Goal: Task Accomplishment & Management: Use online tool/utility

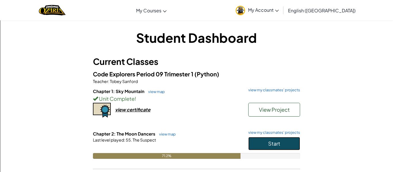
click at [267, 147] on button "Start" at bounding box center [274, 143] width 52 height 13
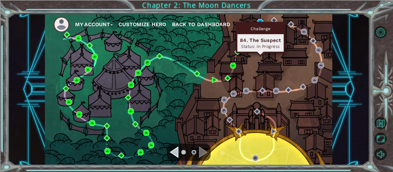
click at [259, 22] on div "Challenge 84. The Suspect Status: In Progress" at bounding box center [260, 37] width 49 height 31
click at [260, 20] on img at bounding box center [260, 22] width 6 height 6
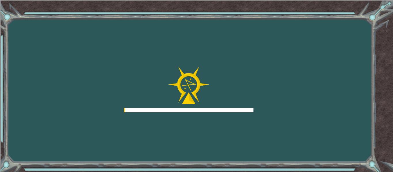
click at [260, 21] on div "Goals Error loading from server. Try refreshing the page. You'll need to join a…" at bounding box center [196, 86] width 393 height 172
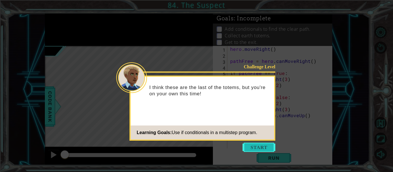
click at [249, 145] on button "Start" at bounding box center [258, 147] width 33 height 9
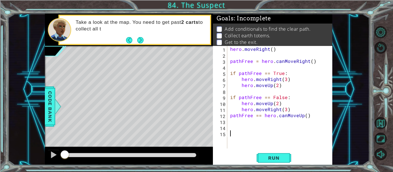
click at [231, 128] on div "hero . moveRight ( ) pathFree = hero . canMoveRight ( ) if pathFree == True : h…" at bounding box center [281, 103] width 105 height 115
click at [300, 112] on div "hero . moveRight ( ) pathFree = hero . canMoveRight ( ) if pathFree == True : h…" at bounding box center [281, 103] width 105 height 115
type textarea "hero.moveRight(3)"
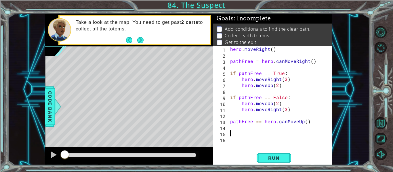
click at [245, 131] on div "hero . moveRight ( ) pathFree = hero . canMoveRight ( ) if pathFree == True : h…" at bounding box center [281, 103] width 105 height 115
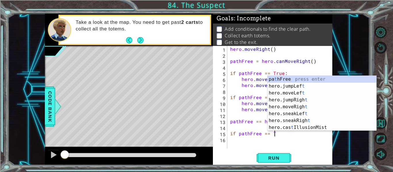
type textarea "if pathFree == True"
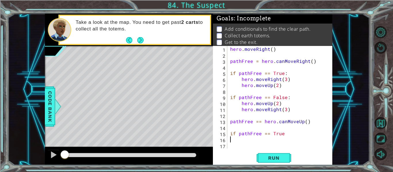
scroll to position [0, 0]
type textarea "if pathFree == True:"
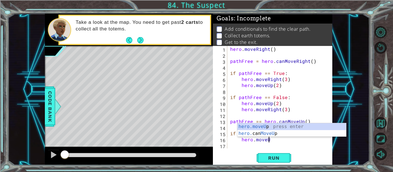
scroll to position [0, 2]
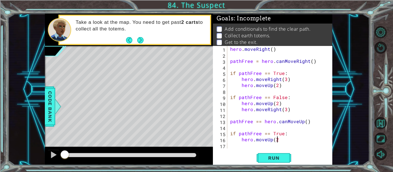
type textarea "hero.moveUp(2)"
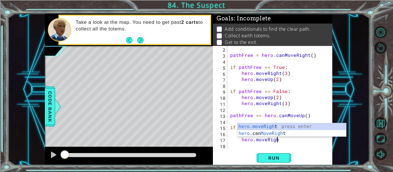
scroll to position [0, 3]
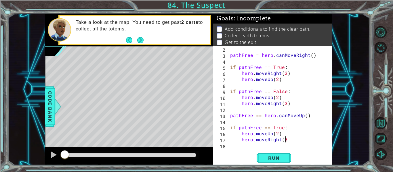
type textarea "hero.moveRight(3)"
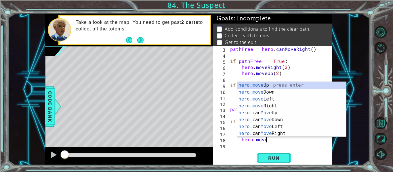
scroll to position [0, 2]
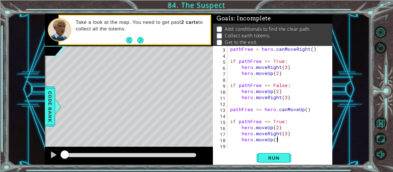
type textarea "hero.moveUp(1)"
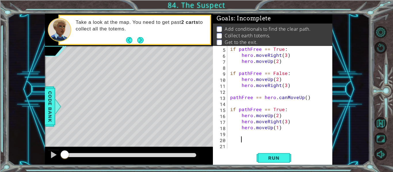
scroll to position [24, 0]
type textarea "if pathFree == False"
type textarea "if pathFree == False:"
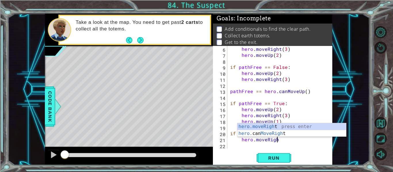
scroll to position [0, 3]
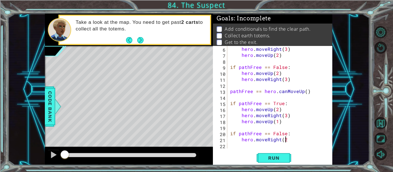
type textarea "hero.moveRight(2)"
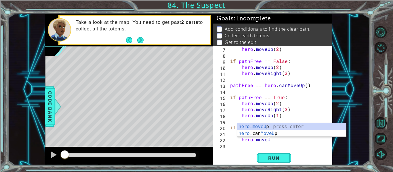
scroll to position [0, 2]
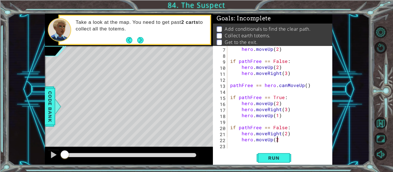
type textarea "hero.moveUp(2)"
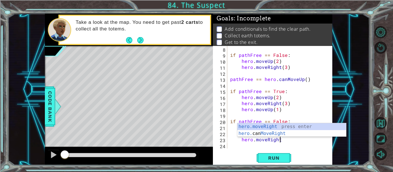
scroll to position [0, 3]
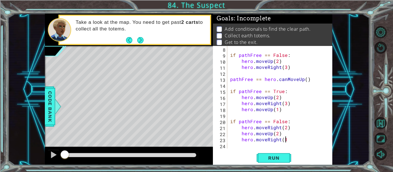
type textarea "hero.moveRight(1)"
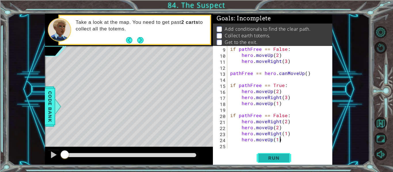
type textarea "hero.moveUp(1)"
click at [261, 159] on button "Run" at bounding box center [274, 158] width 35 height 12
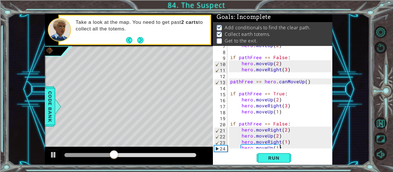
scroll to position [40, 0]
click at [269, 157] on span "Run" at bounding box center [273, 158] width 23 height 6
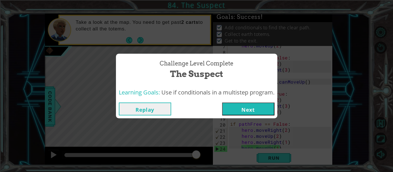
click at [266, 111] on button "Next" at bounding box center [248, 109] width 52 height 13
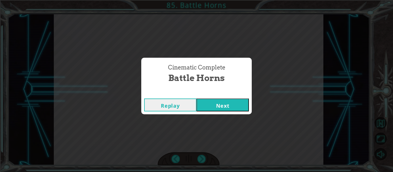
click at [223, 107] on button "Next" at bounding box center [222, 105] width 52 height 13
click at [221, 107] on button "Next" at bounding box center [222, 105] width 52 height 13
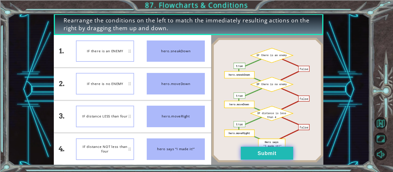
click at [283, 154] on button "Submit" at bounding box center [267, 153] width 52 height 13
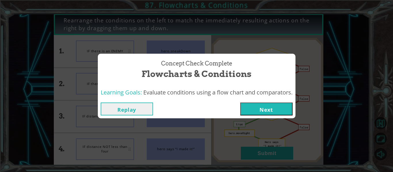
click at [250, 113] on button "Next" at bounding box center [266, 109] width 52 height 13
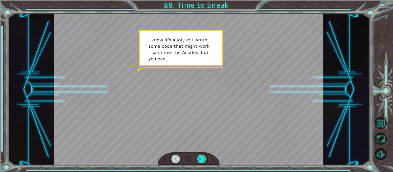
click at [201, 159] on div at bounding box center [201, 159] width 8 height 8
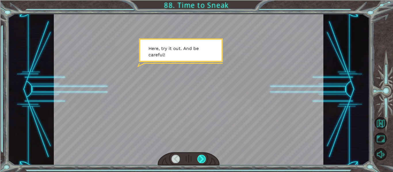
click at [200, 158] on div at bounding box center [201, 159] width 8 height 8
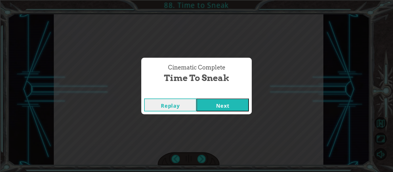
click at [208, 109] on button "Next" at bounding box center [222, 105] width 52 height 13
